Goal: Navigation & Orientation: Find specific page/section

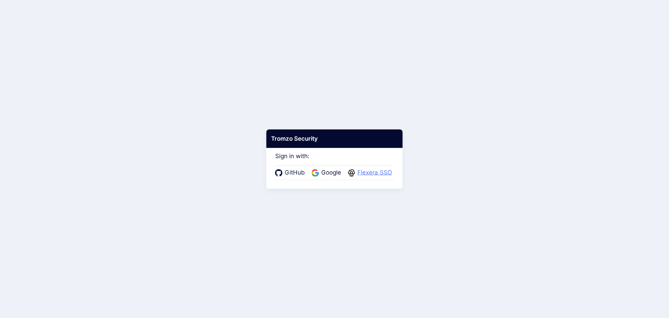
click at [379, 172] on span "Flexera SSO" at bounding box center [375, 172] width 39 height 9
